Goal: Transaction & Acquisition: Purchase product/service

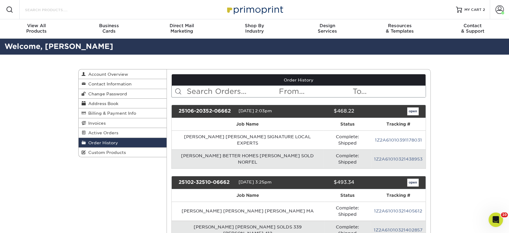
click at [46, 10] on input "Search Products" at bounding box center [53, 9] width 59 height 7
type input "yard"
click at [225, 86] on input "text" at bounding box center [232, 91] width 93 height 11
type input "yard"
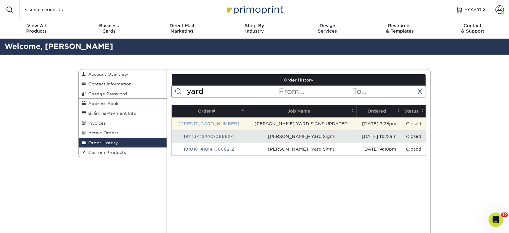
click at [199, 124] on link "[CREDIT_CARD_NUMBER]" at bounding box center [208, 123] width 61 height 5
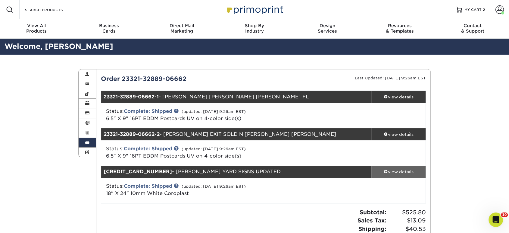
click at [391, 169] on div "view details" at bounding box center [399, 171] width 54 height 6
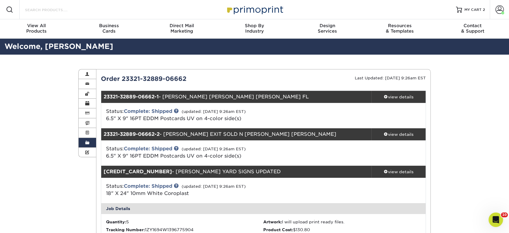
click at [45, 11] on input "Search Products" at bounding box center [53, 9] width 59 height 7
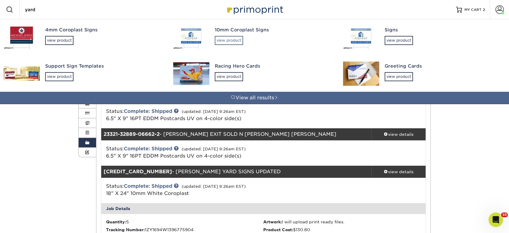
type input "yard"
click at [235, 39] on div "view product" at bounding box center [229, 40] width 28 height 9
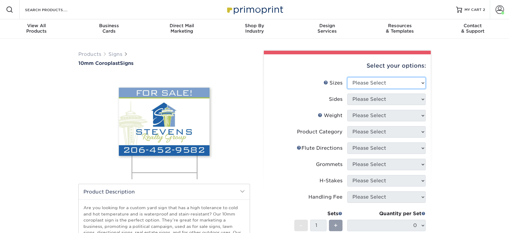
click at [358, 83] on select "Please Select 6" x 12" 10" x 10" 12" x 18" 18" x 24" 24" x 24" 24" x 36"" at bounding box center [386, 82] width 78 height 11
select select "18.00x24.00"
click at [347, 77] on select "Please Select 6" x 12" 10" x 10" 12" x 18" 18" x 24" 24" x 24" 24" x 36"" at bounding box center [386, 82] width 78 height 11
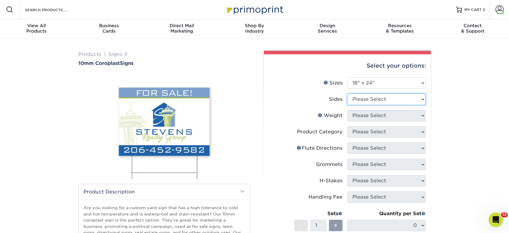
click at [382, 94] on select "Please Select Print Both Sides Print Front Only" at bounding box center [386, 98] width 78 height 11
select select "13abbda7-1d64-4f25-8bb2-c179b224825d"
click at [347, 93] on select "Please Select Print Both Sides Print Front Only" at bounding box center [386, 98] width 78 height 11
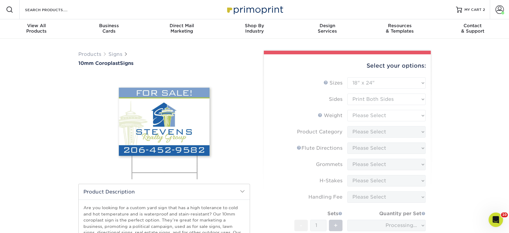
click at [378, 118] on form "Sizes Help Sizes Please Select 6" x 12" 10" x 10" 12" x 18" 18" x 24" 24" x 24"…" at bounding box center [347, 177] width 157 height 200
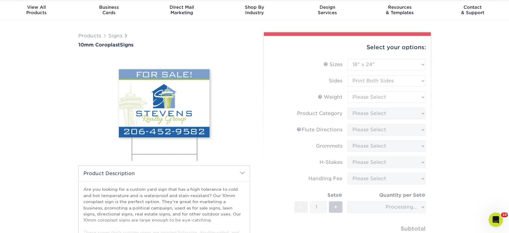
scroll to position [33, 0]
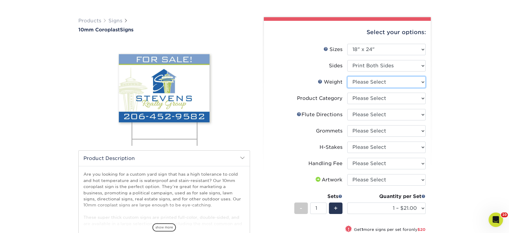
click at [369, 82] on select "Please Select 10CORO" at bounding box center [386, 81] width 78 height 11
select select "10CORO"
click at [347, 76] on select "Please Select 10CORO" at bounding box center [386, 81] width 78 height 11
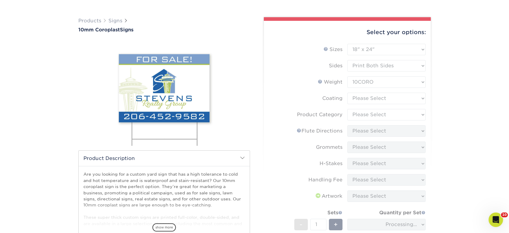
click at [370, 97] on form "Sizes Help Sizes Please Select 6" x 12" 10" x 10" 12" x 18" 18" x 24" 24" x 24"…" at bounding box center [347, 160] width 157 height 233
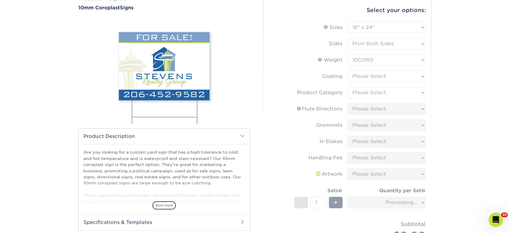
scroll to position [67, 0]
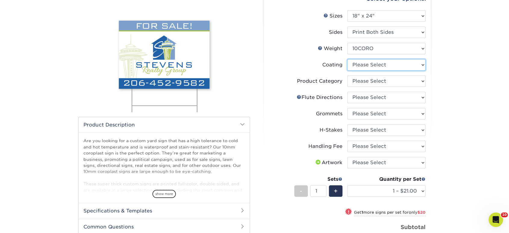
click at [369, 65] on select at bounding box center [386, 64] width 78 height 11
select select "3e7618de-abca-4bda-9f97-8b9129e913d8"
click at [347, 59] on select at bounding box center [386, 64] width 78 height 11
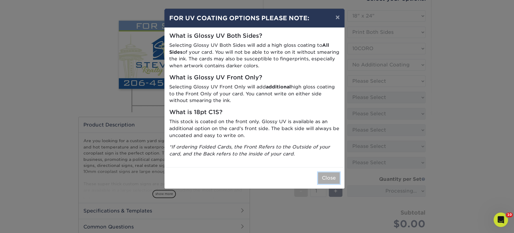
click at [328, 174] on button "Close" at bounding box center [329, 177] width 22 height 11
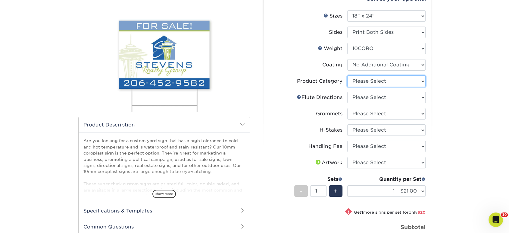
click at [358, 83] on select "Please Select Coroplast Signs" at bounding box center [386, 80] width 78 height 11
select select "b3582ed5-6912-492c-8440-2cc51afdb8e1"
click at [347, 75] on select "Please Select Coroplast Signs" at bounding box center [386, 80] width 78 height 11
click at [359, 98] on select "Please Select Flute Direction (Horizontal) Flute Direction (Vertical)" at bounding box center [386, 97] width 78 height 11
select select "b9474d6d-25b7-40b8-b284-85b7690982f8"
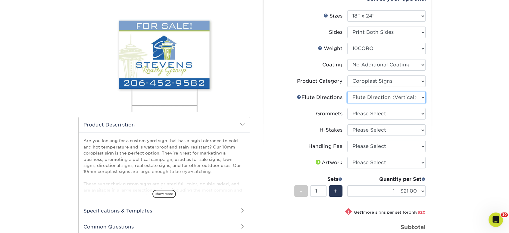
click at [347, 92] on select "Please Select Flute Direction (Horizontal) Flute Direction (Vertical)" at bounding box center [386, 97] width 78 height 11
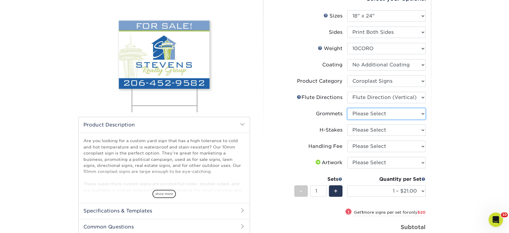
click at [363, 115] on select "Please Select No Grommets Yes, Grommet All 4 Corners Yes, Grommets Top Corners …" at bounding box center [386, 113] width 78 height 11
select select "90d329df-db80-4206-b821-ff9d3f363977"
click at [347, 108] on select "Please Select No Grommets Yes, Grommet All 4 Corners Yes, Grommets Top Corners …" at bounding box center [386, 113] width 78 height 11
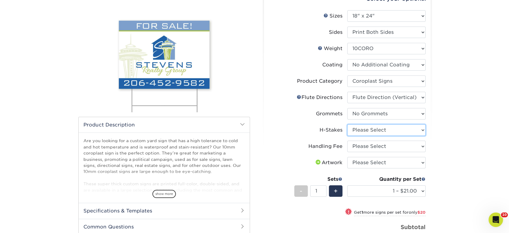
click at [363, 130] on select "Please Select No H-Stakes Yes H-Stakes (Heavy Duty)" at bounding box center [386, 129] width 78 height 11
select select "4f193f0c-e5fb-478c-8161-db35ebbf29ae"
click at [347, 124] on select "Please Select No H-Stakes Yes H-Stakes (Heavy Duty)" at bounding box center [386, 129] width 78 height 11
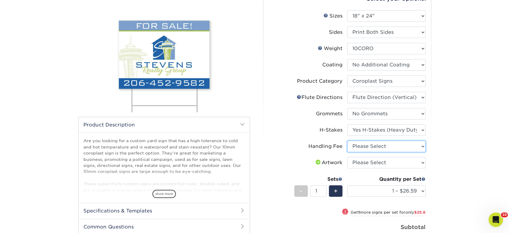
click at [366, 147] on select "Please Select Handling Fee" at bounding box center [386, 145] width 78 height 11
select select "ab74c079-444c-4260-ae6a-e09bdee8073c"
click at [347, 140] on select "Please Select Handling Fee" at bounding box center [386, 145] width 78 height 11
click at [367, 164] on select "Please Select I will upload files I need a design - $50" at bounding box center [386, 162] width 78 height 11
select select "upload"
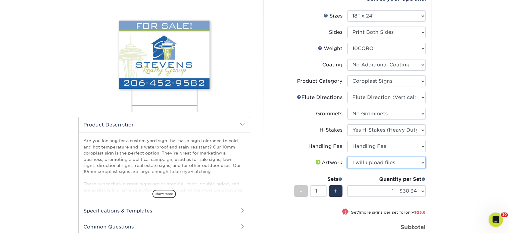
click at [347, 157] on select "Please Select I will upload files I need a design - $50" at bounding box center [386, 162] width 78 height 11
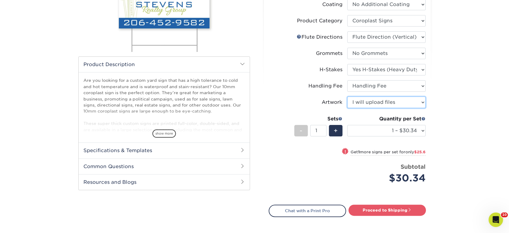
scroll to position [134, 0]
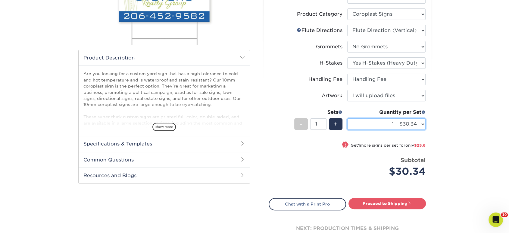
click at [378, 120] on select "1 – $30.34 2 – $55.94 3 – $81.53 4 – $103.37 5 – $128.97 6 – $154.56 7 – $180.1…" at bounding box center [386, 123] width 78 height 11
click at [378, 125] on select "1 – $30.34 2 – $55.94 3 – $81.53 4 – $103.37 5 – $128.97 6 – $154.56 7 – $180.1…" at bounding box center [386, 123] width 78 height 11
select select "20 – $514.87"
click at [347, 118] on select "1 – $30.34 2 – $55.94 3 – $81.53 4 – $103.37 5 – $128.97 6 – $154.56 7 – $180.1…" at bounding box center [386, 123] width 78 height 11
click at [431, 165] on div "Select your options: Sizes Help Sizes Please Select 6" x 12" 10" x 10" 12" x 18…" at bounding box center [347, 85] width 167 height 331
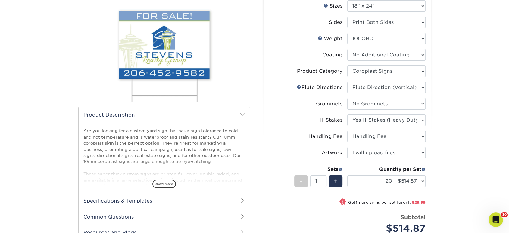
scroll to position [67, 0]
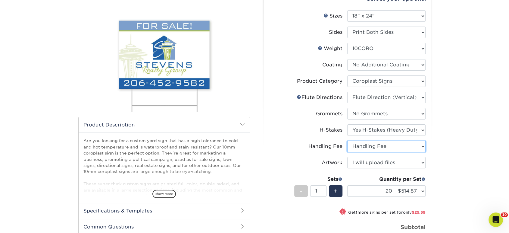
click at [362, 143] on select "Please Select Handling Fee" at bounding box center [386, 145] width 78 height 11
select select "-1"
click at [347, 140] on select "Please Select Handling Fee" at bounding box center [386, 145] width 78 height 11
click at [444, 149] on div "Products Signs 10mm Coroplast Signs /" at bounding box center [254, 153] width 509 height 363
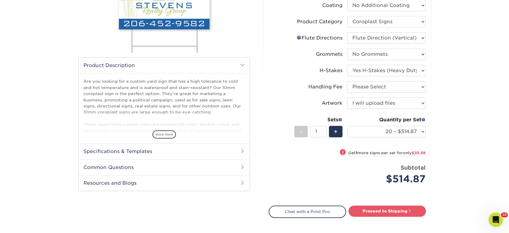
scroll to position [134, 0]
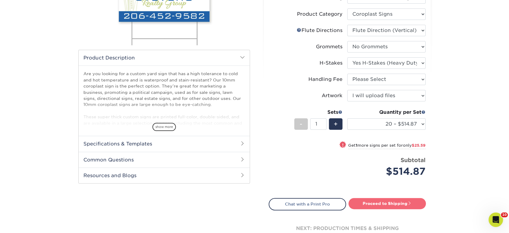
click at [391, 201] on link "Proceed to Shipping" at bounding box center [387, 203] width 77 height 11
type input "Set 1"
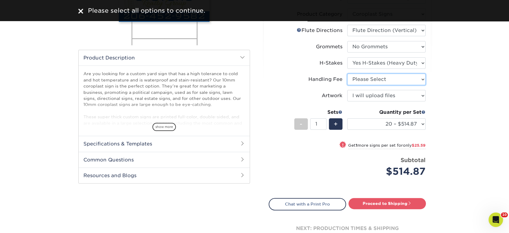
drag, startPoint x: 397, startPoint y: 79, endPoint x: 396, endPoint y: 83, distance: 4.6
click at [397, 79] on select "Please Select Handling Fee" at bounding box center [386, 79] width 78 height 11
select select "ab74c079-444c-4260-ae6a-e09bdee8073c"
click at [347, 74] on select "Please Select Handling Fee" at bounding box center [386, 79] width 78 height 11
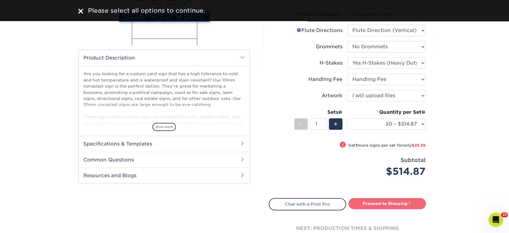
click at [389, 198] on link "Proceed to Shipping" at bounding box center [387, 203] width 77 height 11
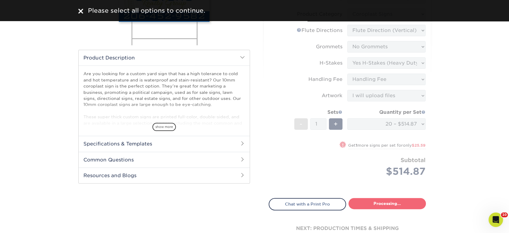
select select "586329d3-3f8c-457b-b138-ba93d8325c22"
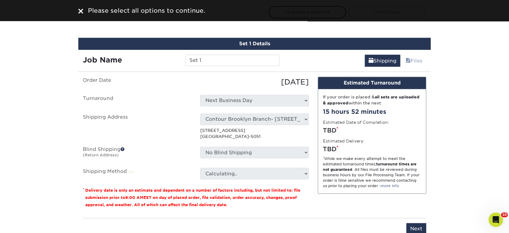
scroll to position [314, 0]
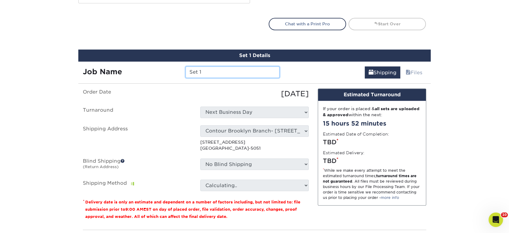
click at [258, 71] on input "Set 1" at bounding box center [233, 71] width 94 height 11
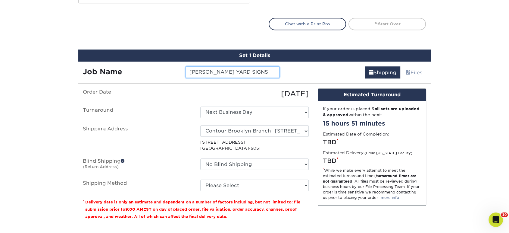
type input "BOBBY PUTNMAM YARD SIGNS"
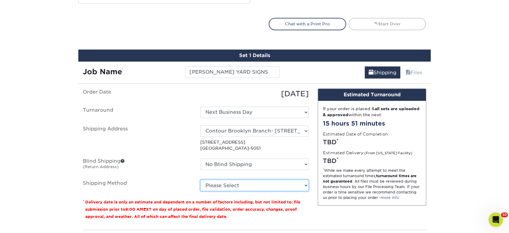
click at [222, 184] on select "Please Select G4M Flat Rate Shipping (+$22.40) Ground Shipping (+$37.00) 3 Day …" at bounding box center [254, 184] width 108 height 11
select select "G4MFLATRATE"
click at [200, 179] on select "Please Select G4M Flat Rate Shipping (+$22.40) Ground Shipping (+$37.00) 3 Day …" at bounding box center [254, 184] width 108 height 11
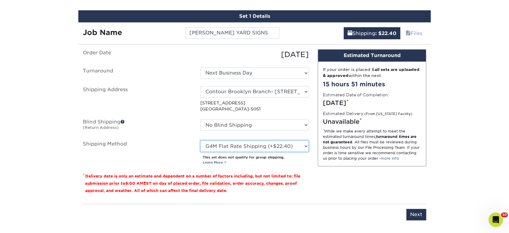
scroll to position [381, 0]
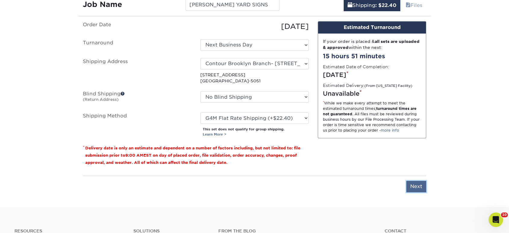
click at [419, 184] on input "Next" at bounding box center [417, 186] width 20 height 11
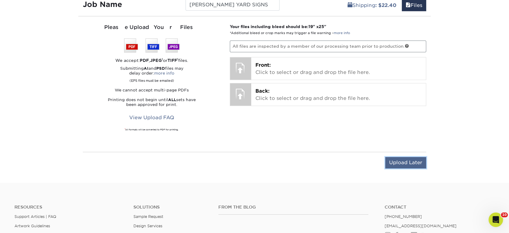
click at [395, 159] on input "Upload Later" at bounding box center [405, 162] width 41 height 11
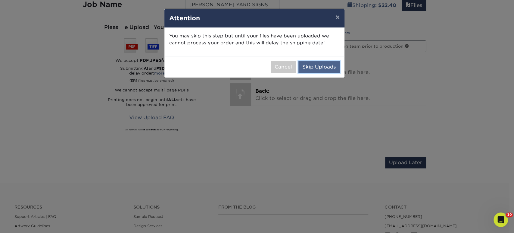
click at [325, 68] on button "Skip Uploads" at bounding box center [319, 66] width 41 height 11
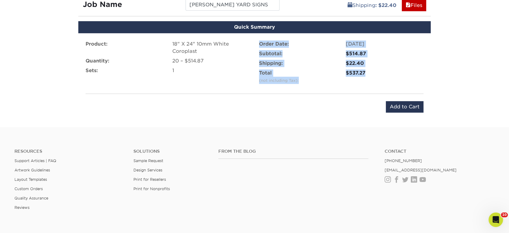
drag, startPoint x: 370, startPoint y: 69, endPoint x: 256, endPoint y: 45, distance: 116.7
click at [259, 45] on ul "Order Date: 10/14/2025 Subtotal: $514.87 Shipping: $22.40 Total (not including …" at bounding box center [341, 63] width 165 height 46
drag, startPoint x: 258, startPoint y: 45, endPoint x: 337, endPoint y: 61, distance: 80.4
click at [337, 61] on ul "Order Date: 10/14/2025 Subtotal: $514.87 Shipping: $22.40 Total (not including …" at bounding box center [341, 63] width 165 height 46
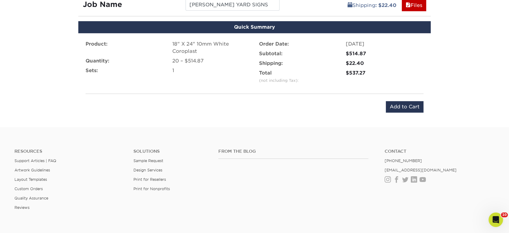
click at [378, 70] on div "$537.27" at bounding box center [385, 72] width 78 height 7
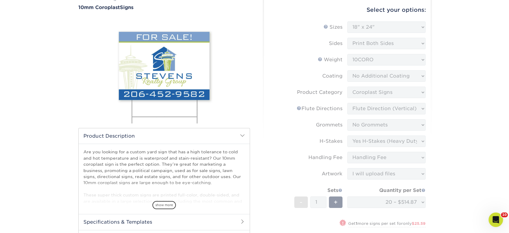
scroll to position [46, 0]
